Goal: Information Seeking & Learning: Learn about a topic

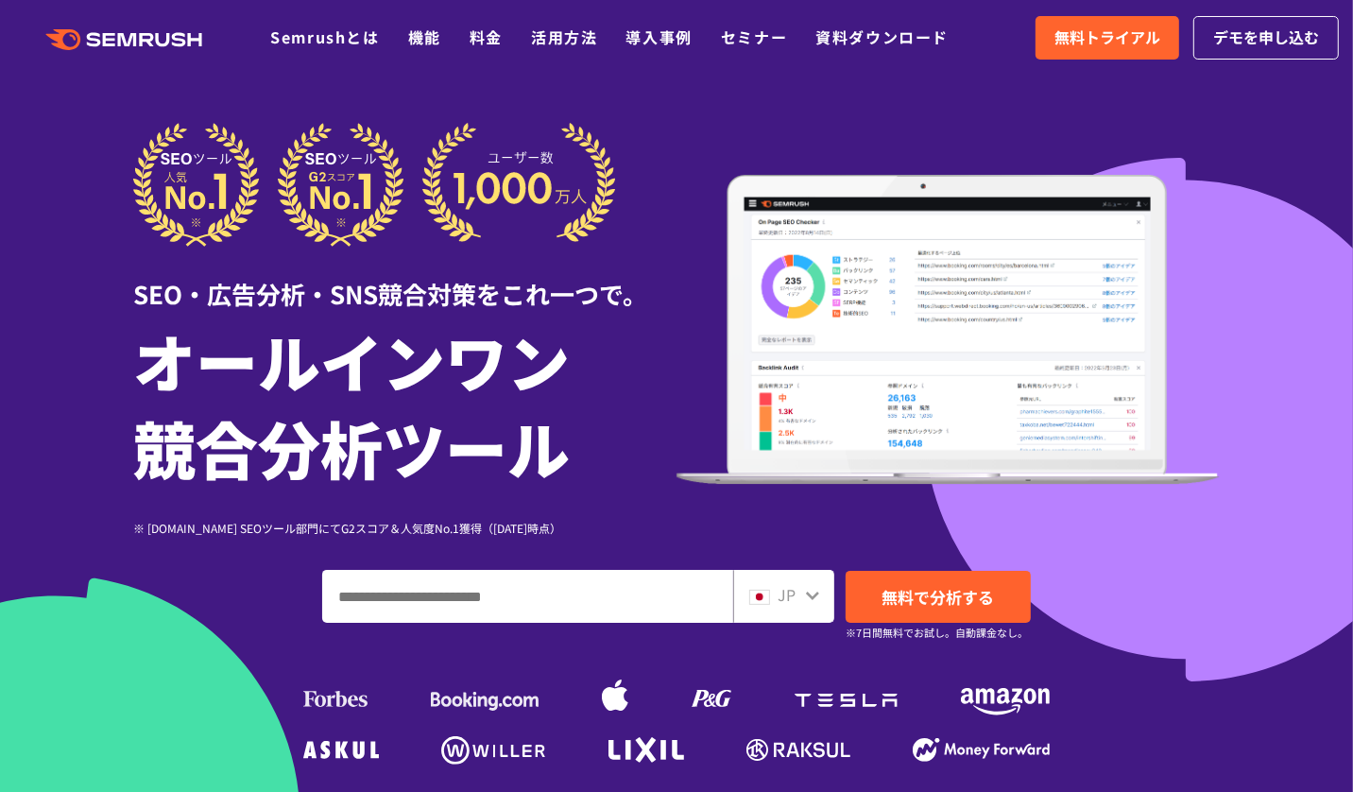
click at [404, 359] on h1 "オールインワン 競合分析ツール" at bounding box center [404, 404] width 543 height 174
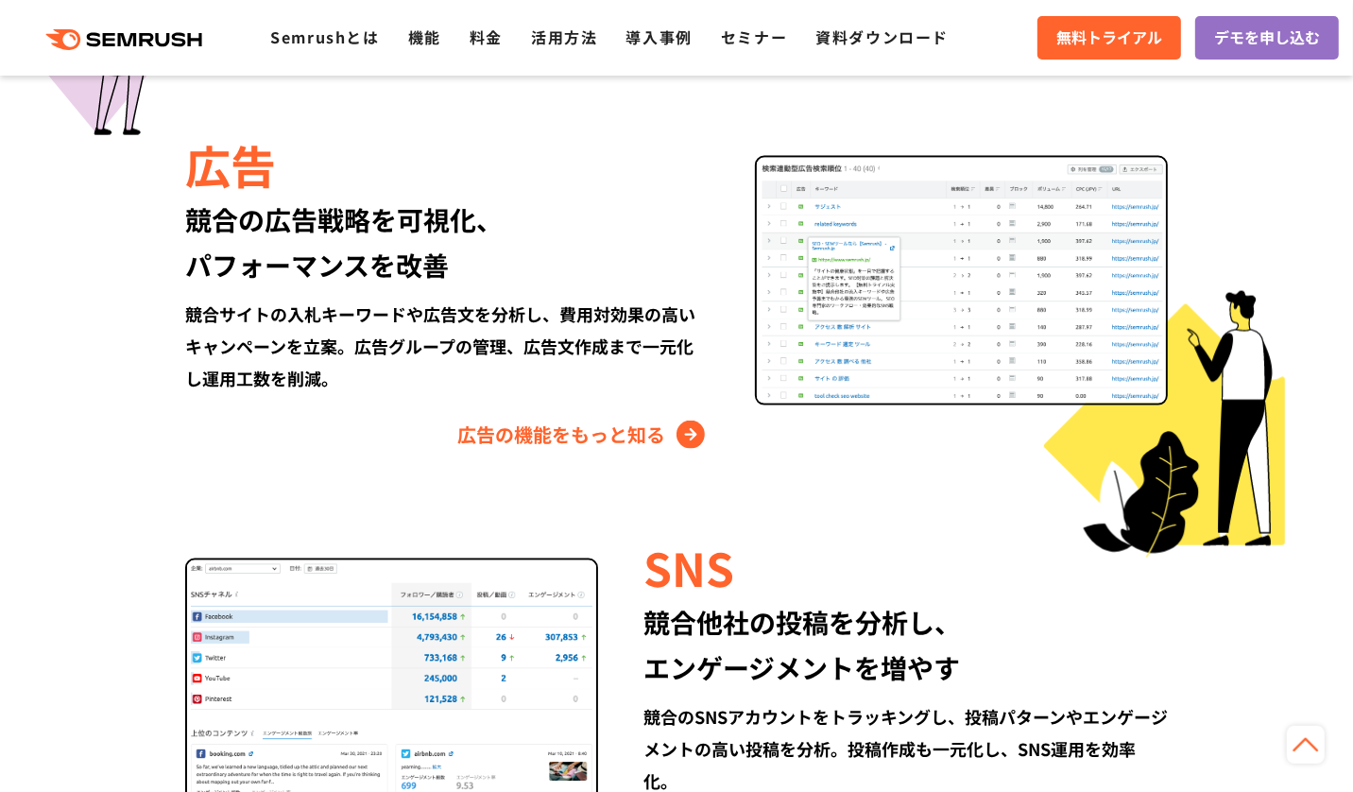
scroll to position [1887, 0]
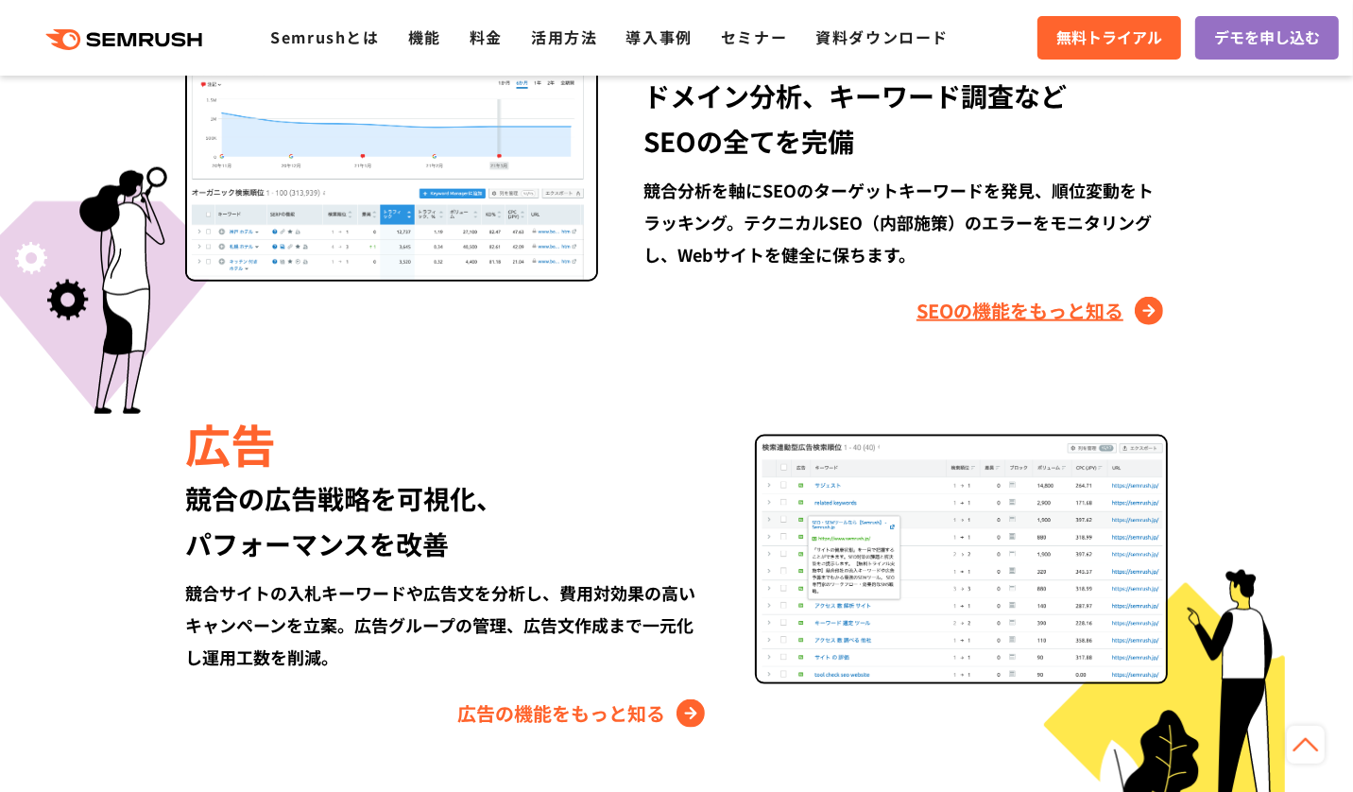
click at [968, 303] on link "SEOの機能をもっと知る" at bounding box center [1042, 311] width 251 height 30
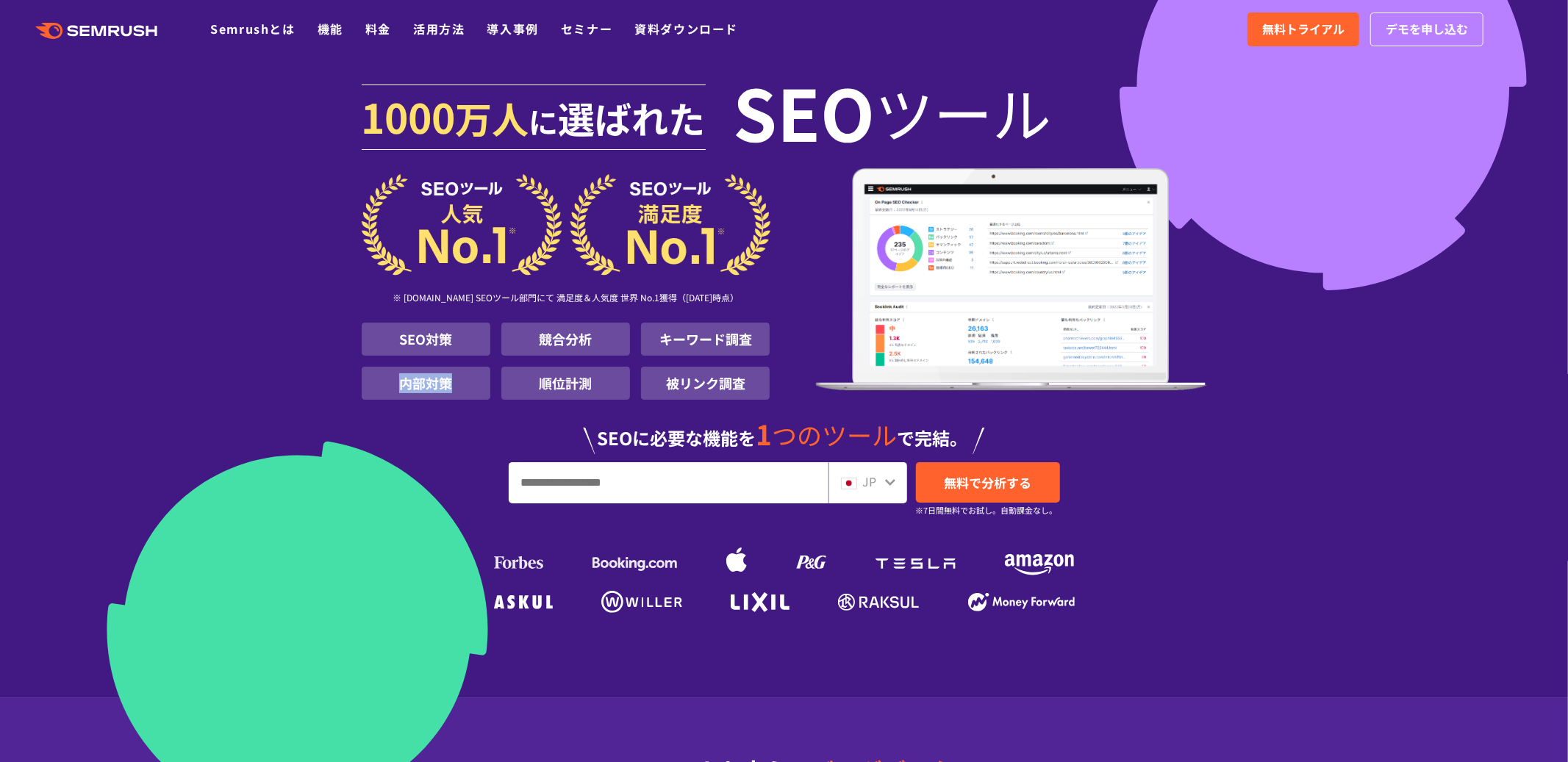
drag, startPoint x: 450, startPoint y: 378, endPoint x: 390, endPoint y: 379, distance: 60.0
click at [390, 379] on li "内部対策" at bounding box center [425, 383] width 128 height 33
drag, startPoint x: 456, startPoint y: 388, endPoint x: 397, endPoint y: 389, distance: 59.0
click at [397, 389] on li "内部対策" at bounding box center [425, 383] width 128 height 33
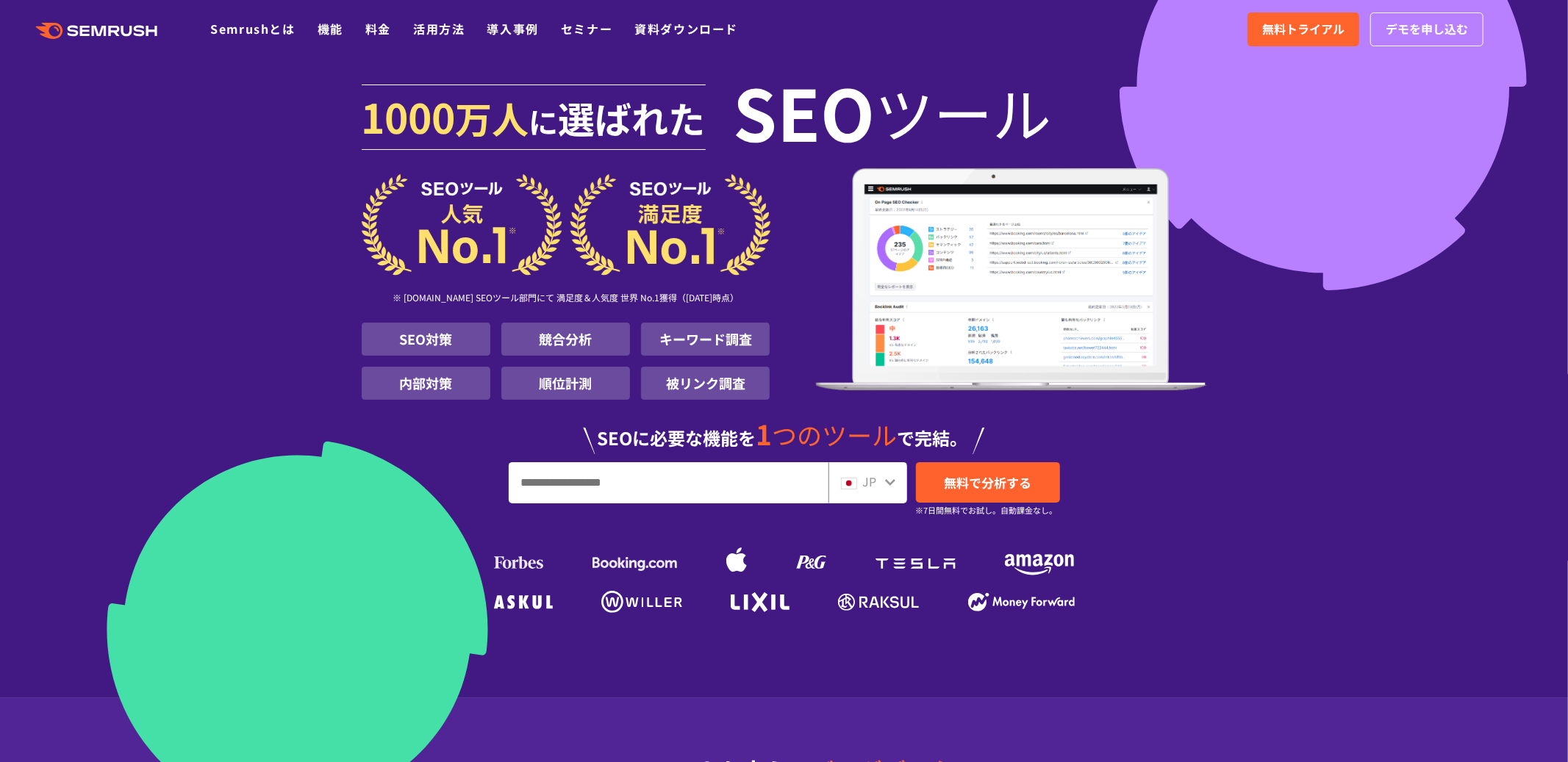
click at [431, 384] on li "内部対策" at bounding box center [425, 383] width 128 height 33
drag, startPoint x: 476, startPoint y: 380, endPoint x: 411, endPoint y: 385, distance: 65.2
click at [411, 385] on li "内部対策" at bounding box center [425, 383] width 128 height 33
click at [665, 378] on li "被リンク調査" at bounding box center [705, 383] width 128 height 33
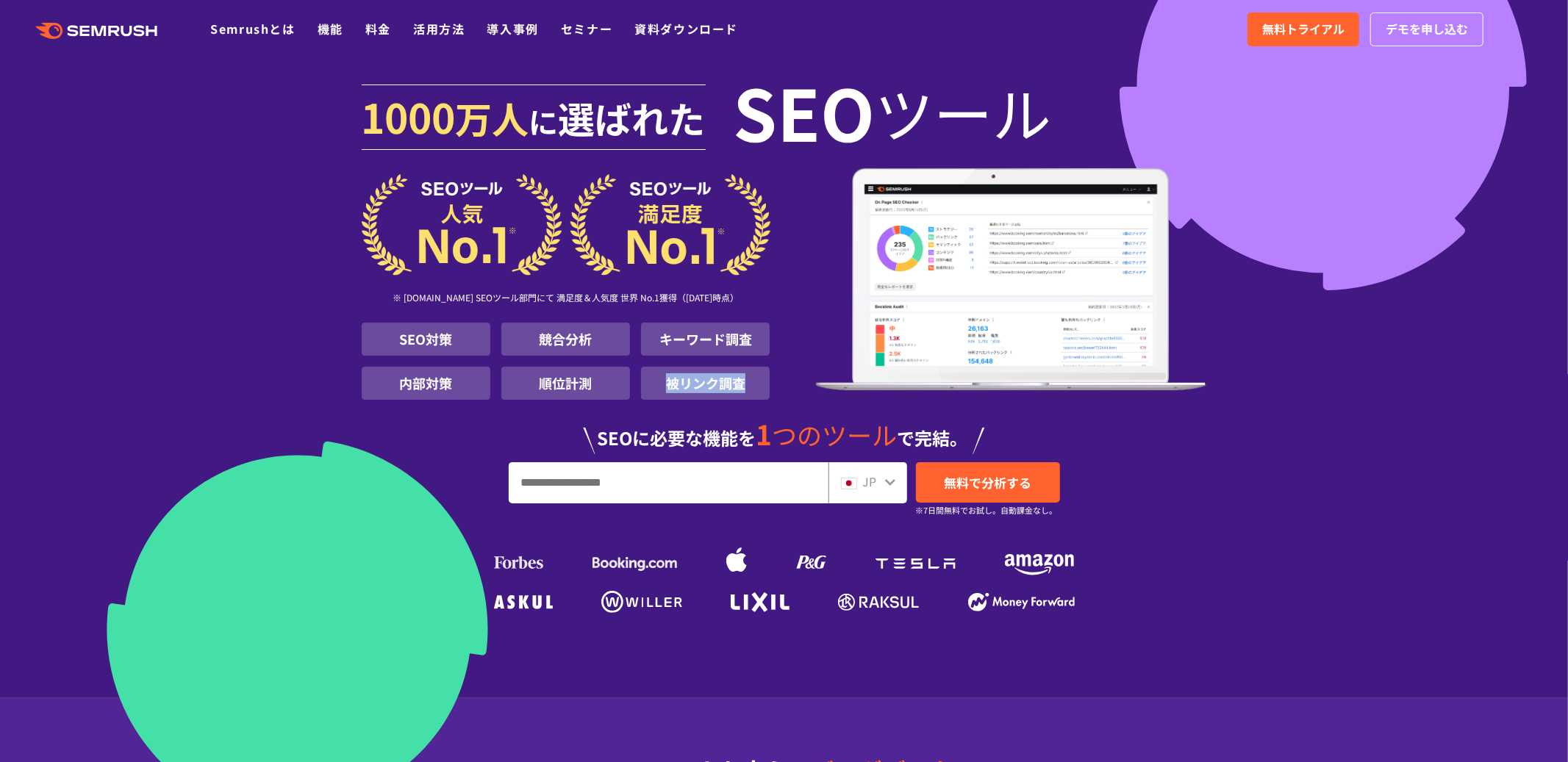
drag, startPoint x: 665, startPoint y: 378, endPoint x: 788, endPoint y: 379, distance: 123.0
click at [788, 379] on div "※ G2.com SEOツール部門にて 満足度＆人気度 世界 No.1獲得（2025年01月時点） SEO対策 競合分析 キーワード調査 内部対策 順位計測 …" at bounding box center [784, 286] width 845 height 237
drag, startPoint x: 744, startPoint y: 385, endPoint x: 674, endPoint y: 391, distance: 70.3
click at [674, 391] on li "被リンク調査" at bounding box center [705, 383] width 128 height 33
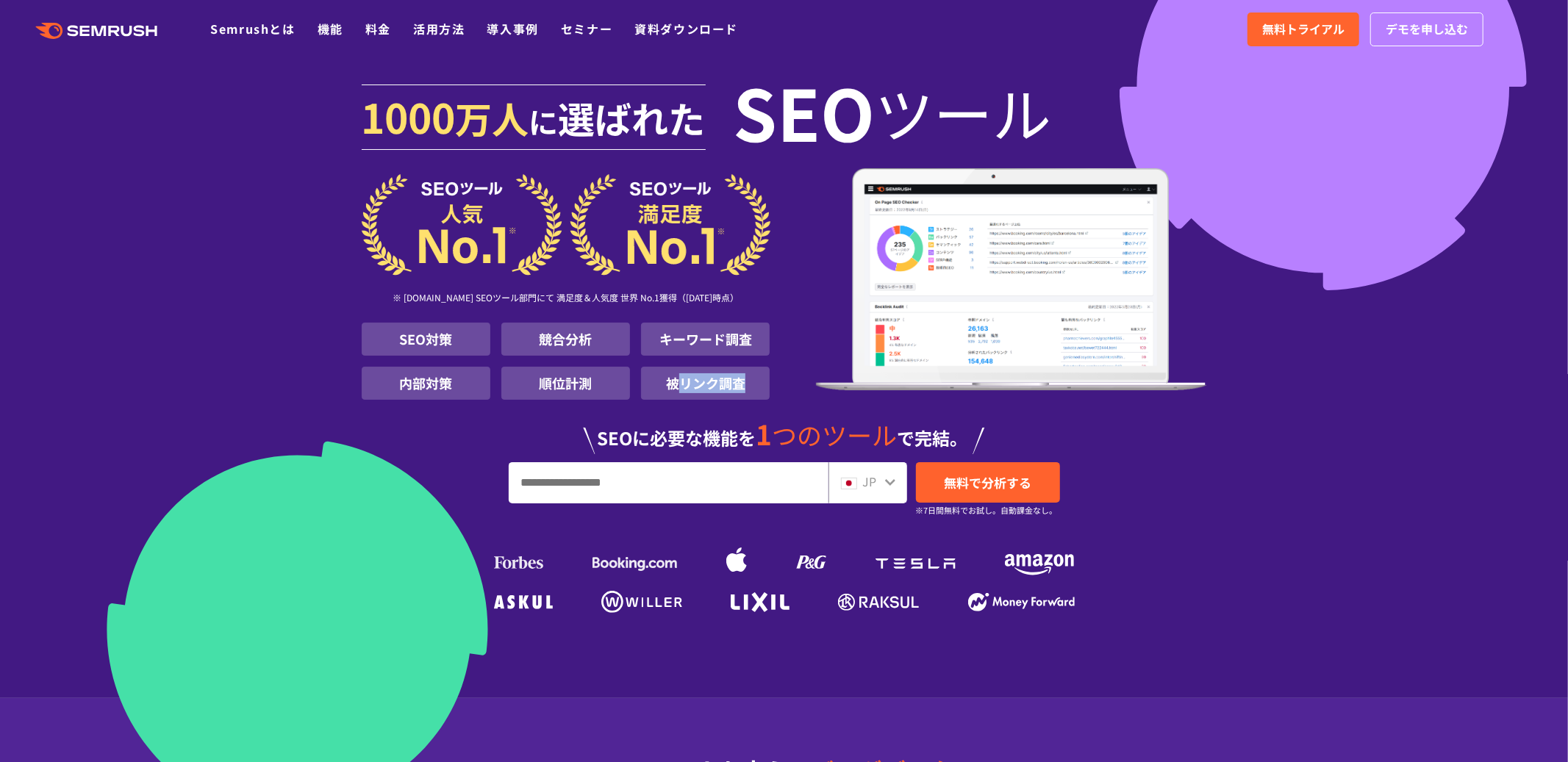
click at [674, 391] on li "被リンク調査" at bounding box center [705, 383] width 128 height 33
click at [581, 382] on li "順位計測" at bounding box center [565, 383] width 128 height 33
click at [481, 376] on li "内部対策" at bounding box center [425, 383] width 128 height 33
drag, startPoint x: 454, startPoint y: 387, endPoint x: 403, endPoint y: 387, distance: 51.0
click at [404, 387] on li "内部対策" at bounding box center [425, 383] width 128 height 33
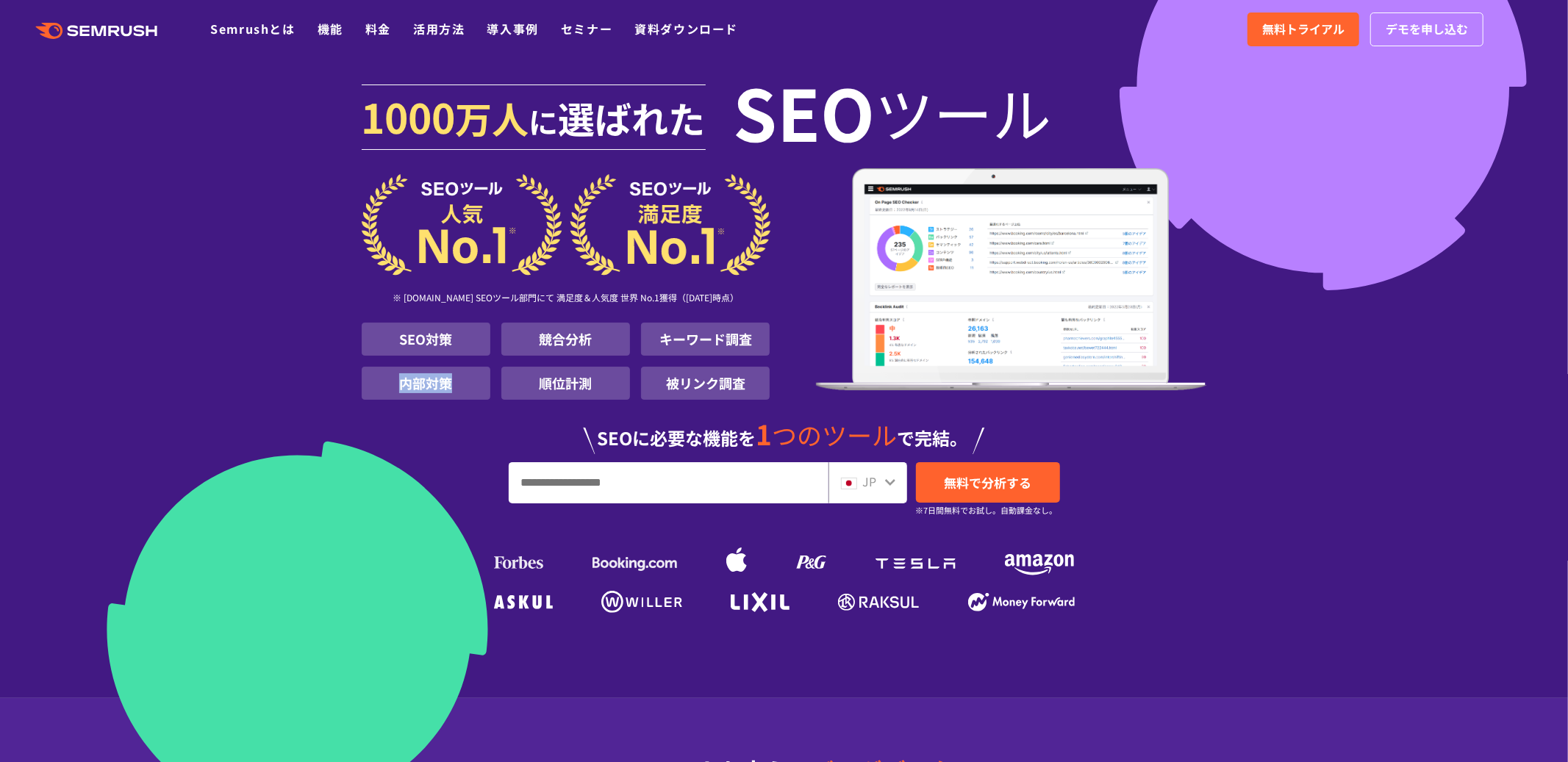
click at [403, 387] on li "内部対策" at bounding box center [425, 383] width 128 height 33
click at [600, 425] on div "SEOに必要な機能を 1 つのツール で完結。" at bounding box center [784, 430] width 845 height 48
click at [456, 378] on li "内部対策" at bounding box center [425, 383] width 128 height 33
drag, startPoint x: 456, startPoint y: 378, endPoint x: 399, endPoint y: 378, distance: 57.0
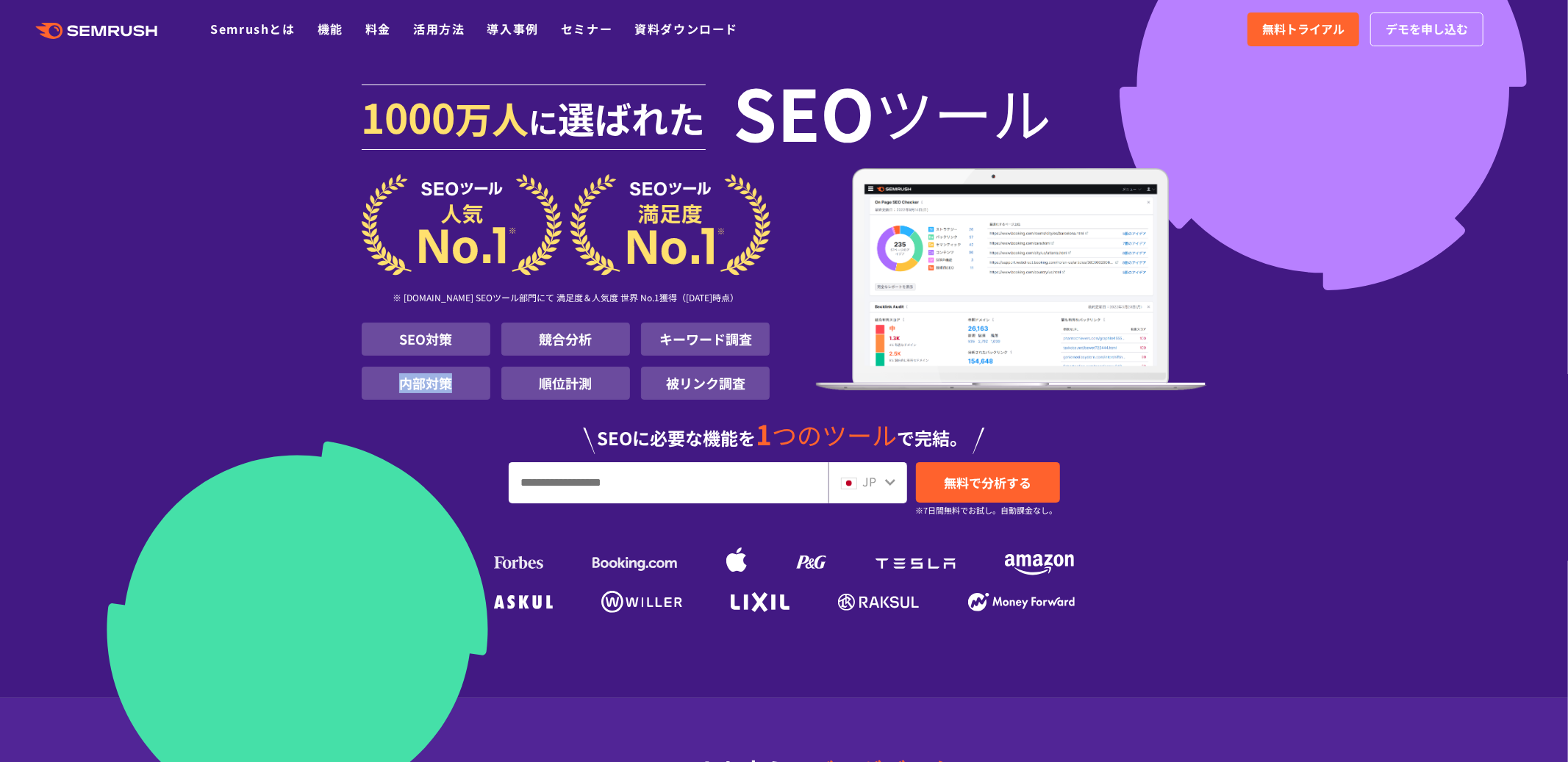
click at [399, 378] on li "内部対策" at bounding box center [425, 383] width 128 height 33
click at [622, 131] on span "選ばれた" at bounding box center [632, 117] width 147 height 53
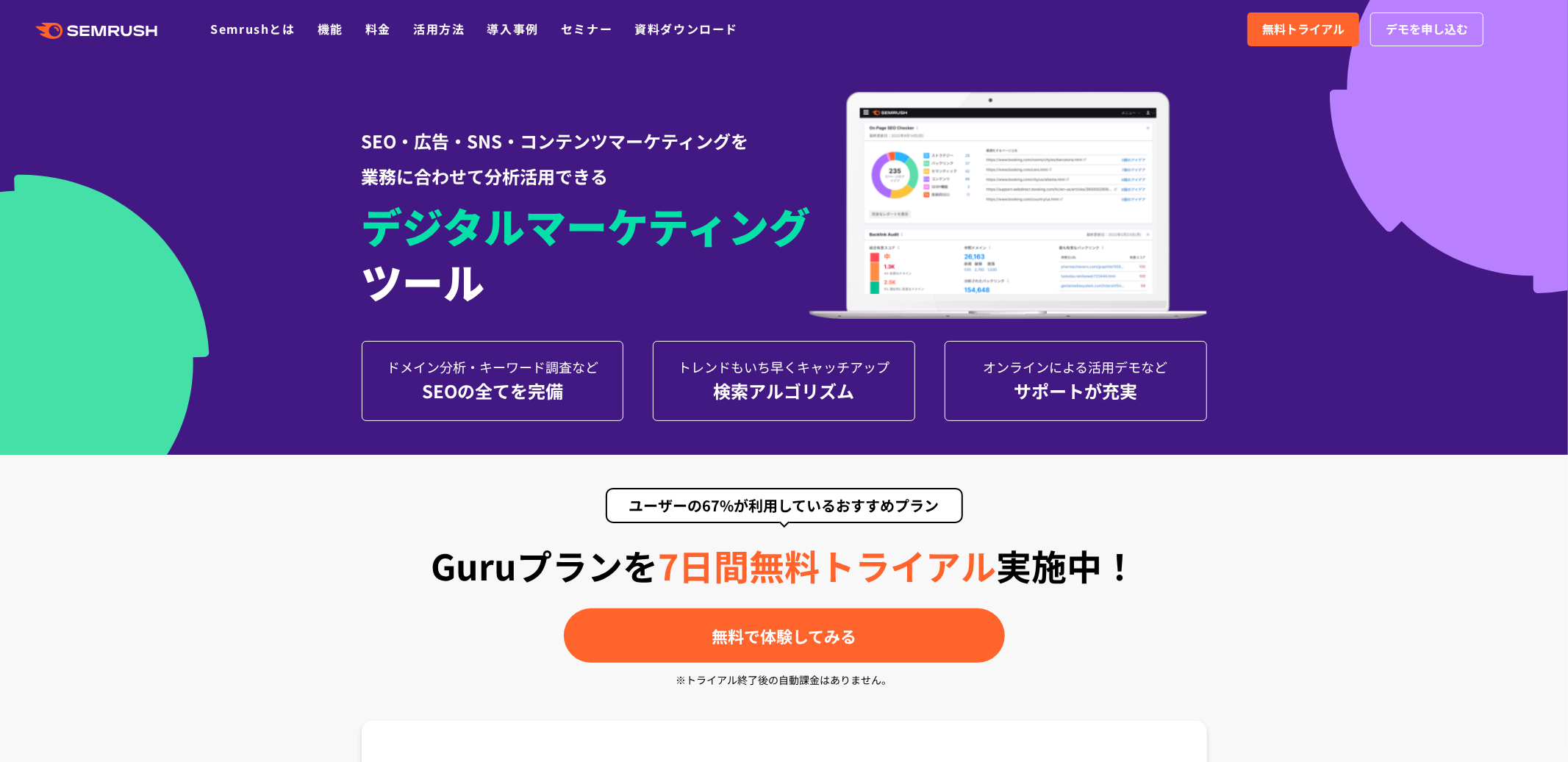
click at [393, 183] on div "SEO・広告・SNS・コンテンツマーケティングを 業務に合わせて分析活用できる" at bounding box center [590, 147] width 457 height 93
click at [452, 242] on span "デジタルマーケティング" at bounding box center [586, 225] width 449 height 60
click at [301, 141] on div at bounding box center [784, 227] width 1568 height 455
click at [707, 260] on h1 "デジタルマーケティング ツール" at bounding box center [590, 253] width 457 height 112
click at [925, 88] on div at bounding box center [784, 227] width 1568 height 455
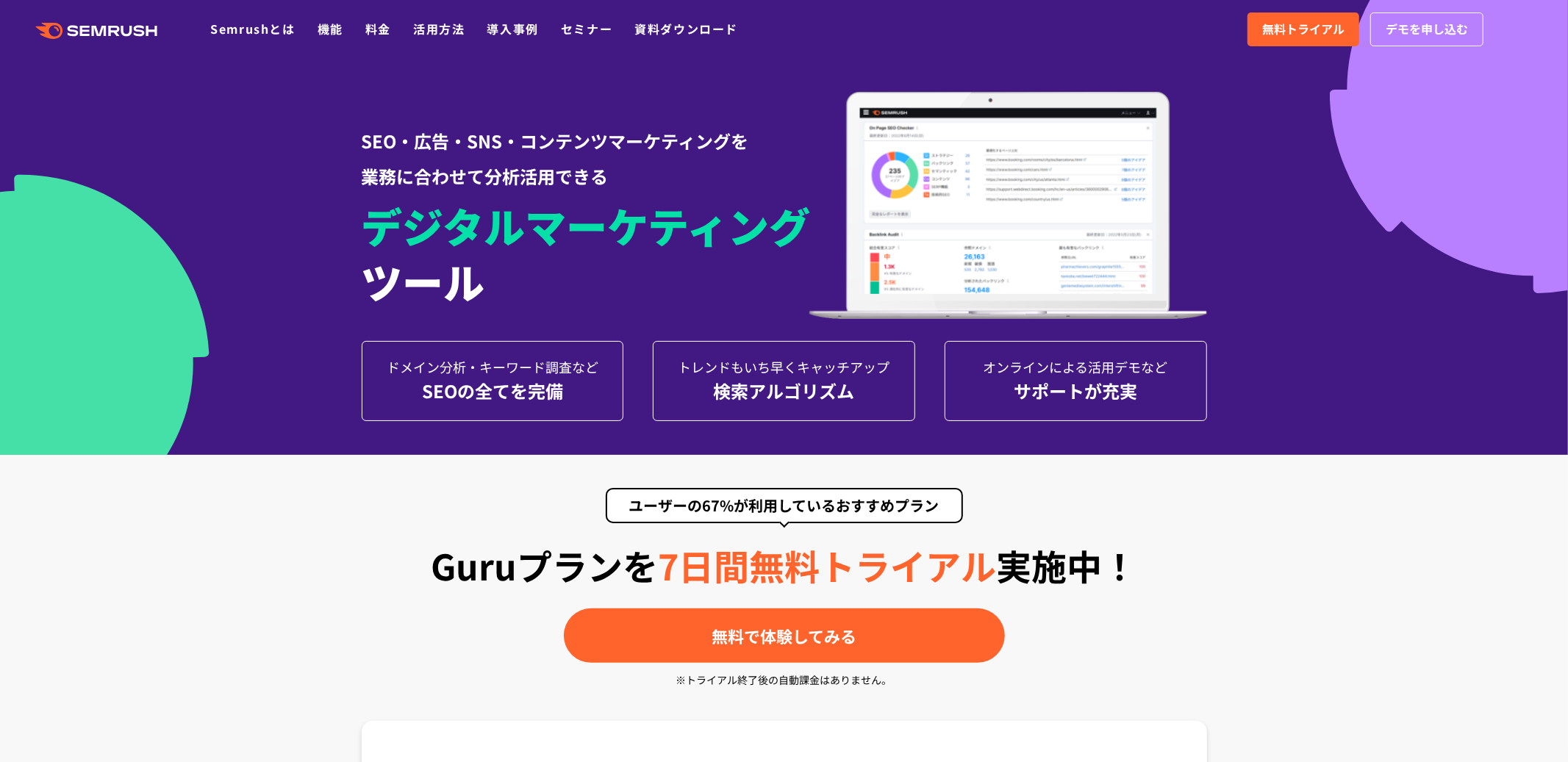
click at [927, 110] on img at bounding box center [1007, 205] width 397 height 227
click at [861, 178] on img at bounding box center [1007, 205] width 397 height 227
click at [430, 211] on span "デジタルマーケティング" at bounding box center [586, 225] width 449 height 60
